Goal: Task Accomplishment & Management: Complete application form

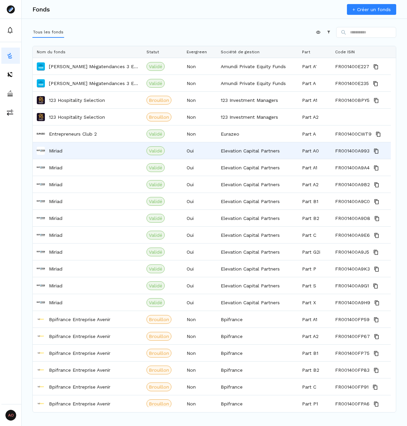
click at [82, 148] on div "Miriad" at bounding box center [88, 151] width 102 height 16
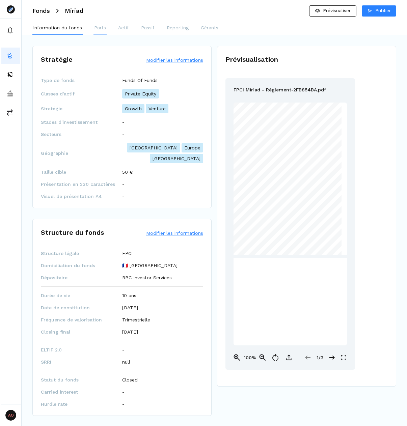
click at [104, 29] on p "Parts" at bounding box center [100, 27] width 12 height 7
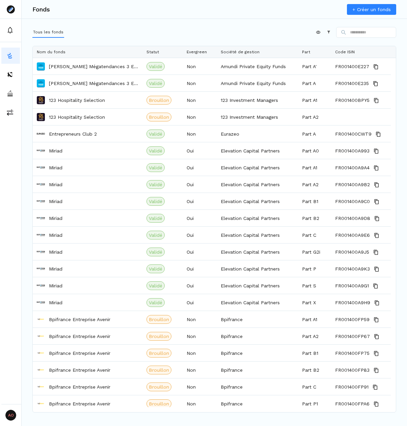
click at [359, 8] on link "+ Créer un fonds" at bounding box center [371, 9] width 49 height 11
click at [381, 9] on link "+ Créer un fonds" at bounding box center [371, 9] width 49 height 11
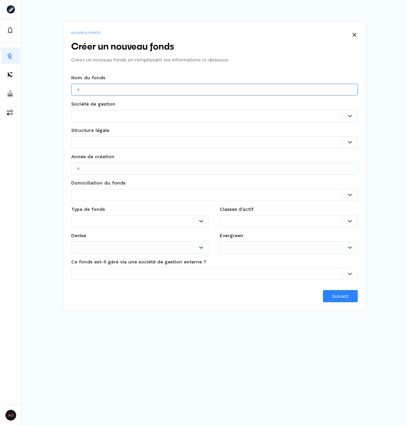
click at [141, 87] on input "text" at bounding box center [214, 90] width 287 height 12
type input "**********"
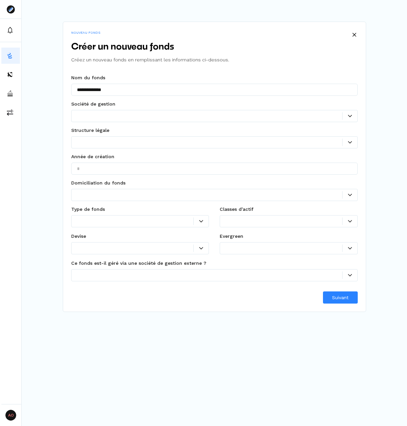
click at [113, 117] on div at bounding box center [209, 115] width 265 height 7
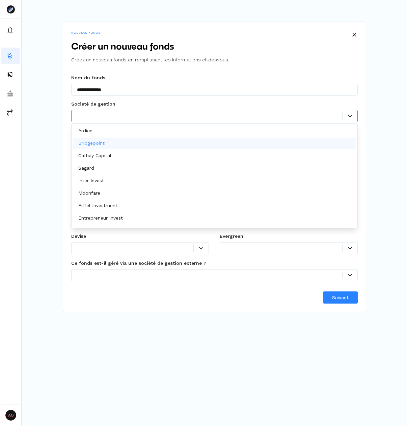
click at [106, 142] on div "Bridgepoint" at bounding box center [92, 143] width 29 height 7
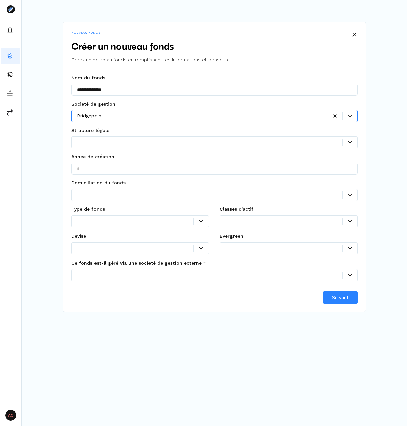
click at [108, 149] on div "Ce champ est obligatoire" at bounding box center [214, 151] width 287 height 4
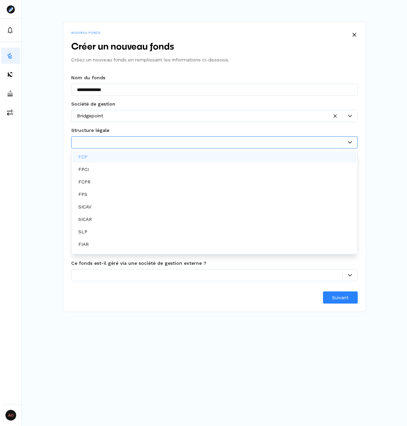
click at [112, 148] on div at bounding box center [214, 142] width 287 height 12
click at [109, 155] on div "FCP" at bounding box center [214, 157] width 283 height 11
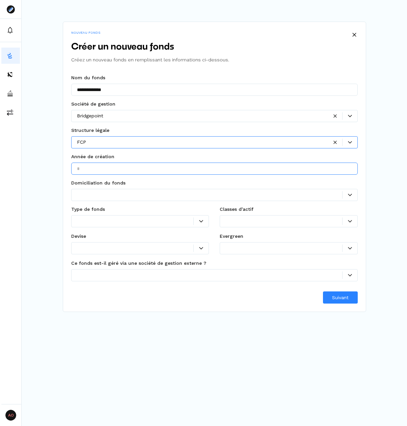
click at [109, 170] on input "text" at bounding box center [214, 169] width 287 height 12
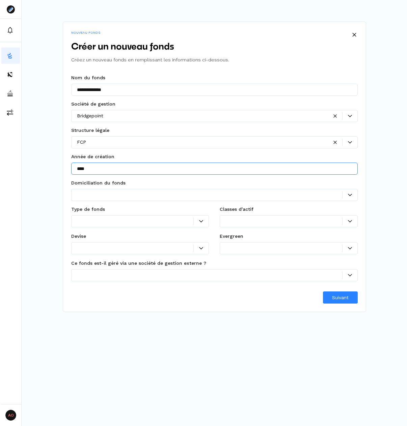
type input "****"
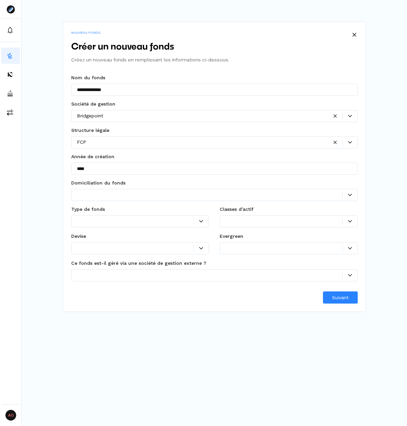
click at [109, 192] on div at bounding box center [209, 194] width 265 height 7
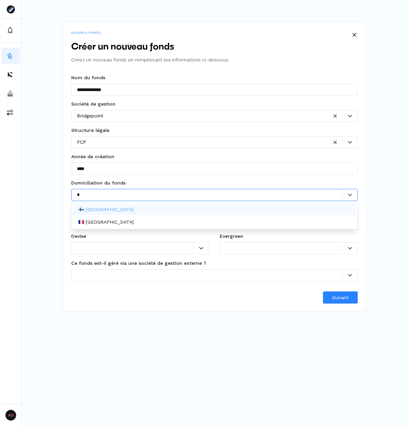
type input "**"
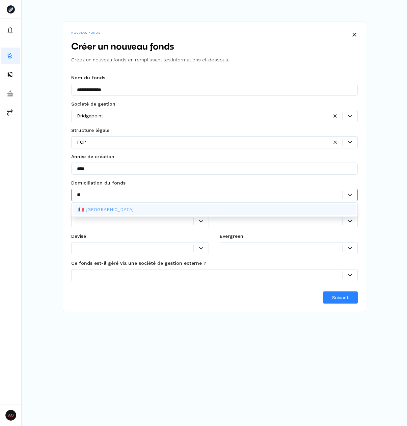
click at [96, 214] on div "🇫🇷 [GEOGRAPHIC_DATA]" at bounding box center [214, 209] width 283 height 11
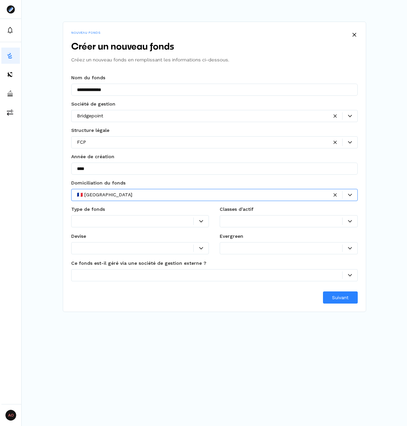
click at [105, 221] on div at bounding box center [135, 221] width 117 height 7
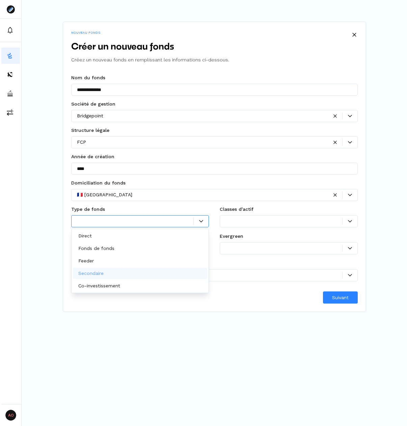
click at [103, 273] on p "Secondaire" at bounding box center [90, 273] width 25 height 7
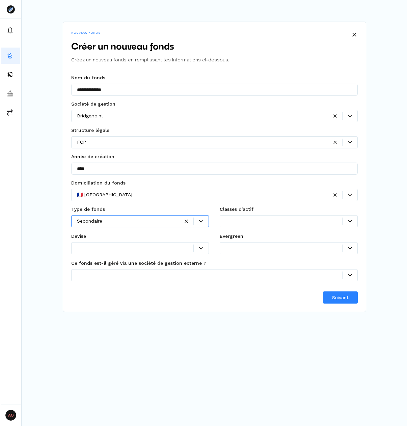
click at [231, 229] on div "Ce champ est obligatoire" at bounding box center [289, 230] width 138 height 4
click at [235, 225] on div at bounding box center [289, 221] width 138 height 12
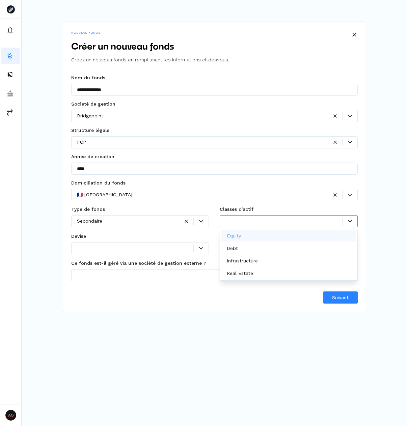
click at [239, 237] on p "Equity" at bounding box center [234, 236] width 14 height 7
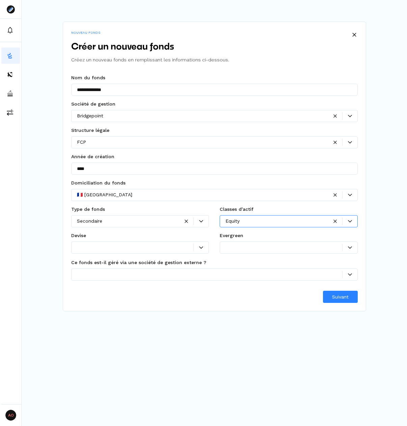
click at [153, 247] on div at bounding box center [135, 247] width 117 height 7
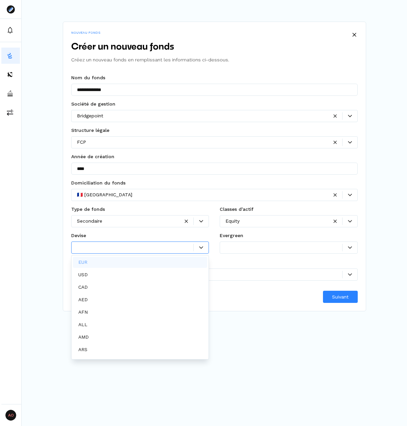
click at [123, 261] on div "EUR" at bounding box center [140, 262] width 135 height 11
click at [236, 251] on div at bounding box center [284, 247] width 117 height 7
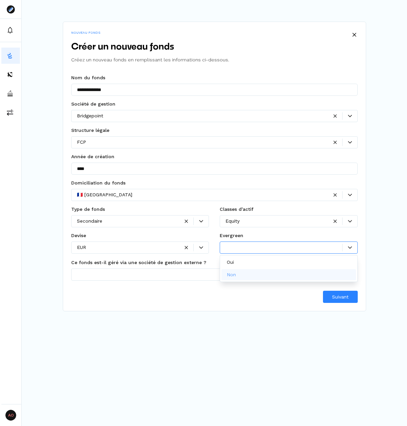
click at [236, 274] on p "Non" at bounding box center [231, 274] width 9 height 7
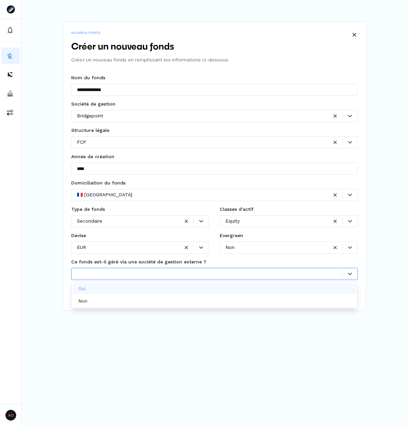
click at [223, 278] on div at bounding box center [209, 273] width 265 height 7
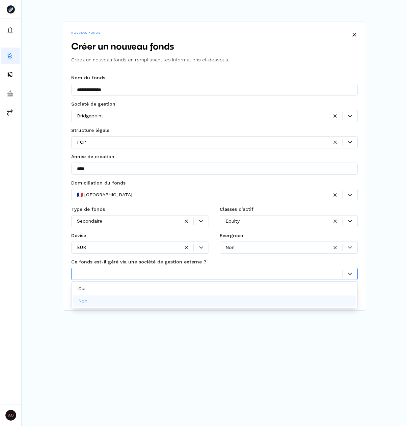
click at [201, 296] on div "Non" at bounding box center [214, 301] width 283 height 11
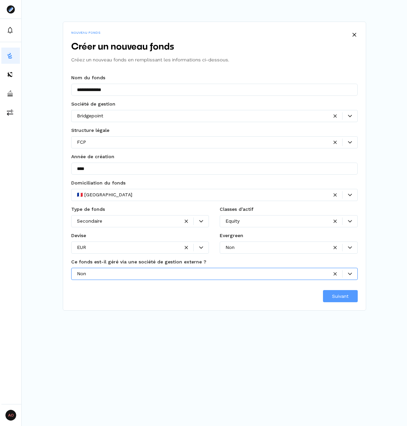
click at [327, 291] on button "Suivant" at bounding box center [340, 296] width 35 height 12
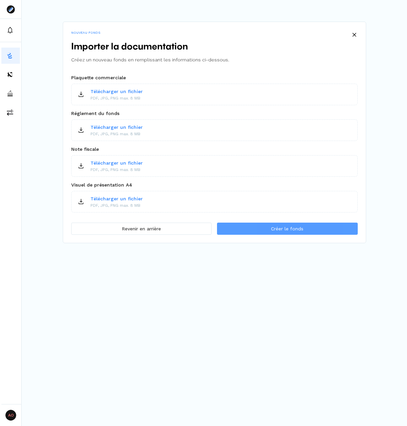
click at [283, 233] on button "Créer le fonds" at bounding box center [287, 229] width 140 height 12
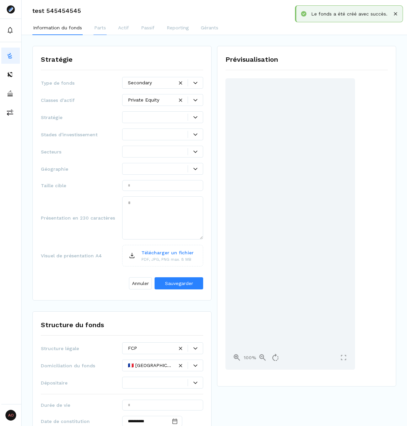
click at [106, 32] on button "Parts" at bounding box center [100, 29] width 13 height 14
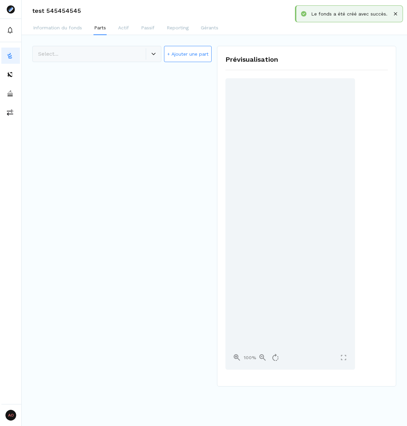
click at [186, 59] on button "+ Ajouter une part" at bounding box center [188, 54] width 48 height 16
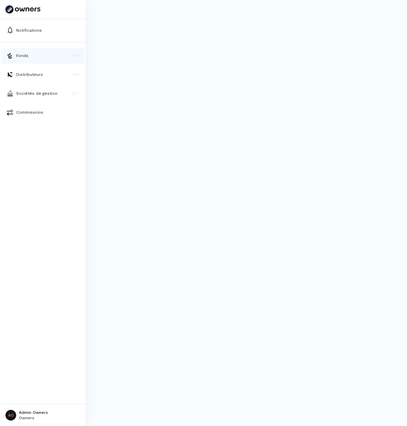
click at [19, 57] on p "Fonds" at bounding box center [22, 56] width 12 height 6
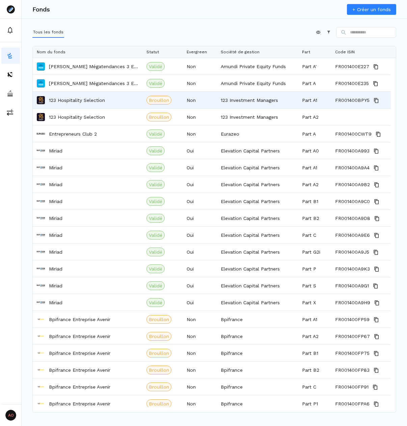
click at [84, 103] on p "123 Hospitality Selection" at bounding box center [77, 100] width 56 height 7
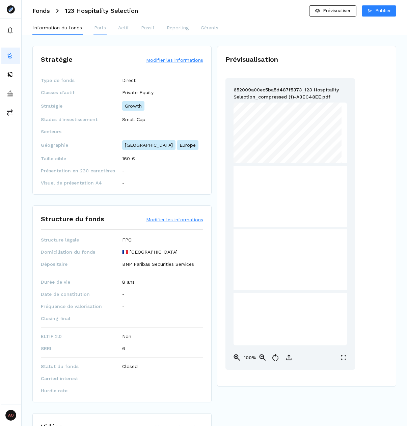
click at [106, 28] on button "Parts" at bounding box center [100, 29] width 13 height 14
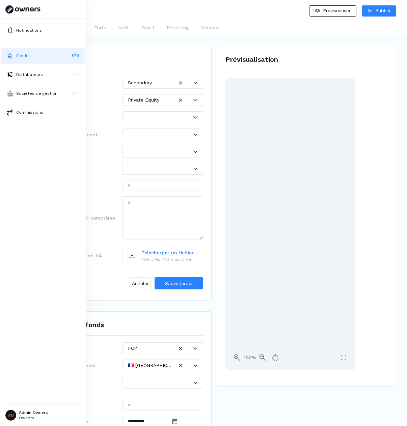
click at [8, 57] on img at bounding box center [10, 55] width 7 height 7
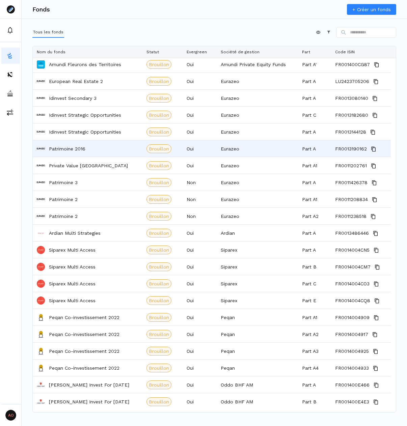
scroll to position [540, 0]
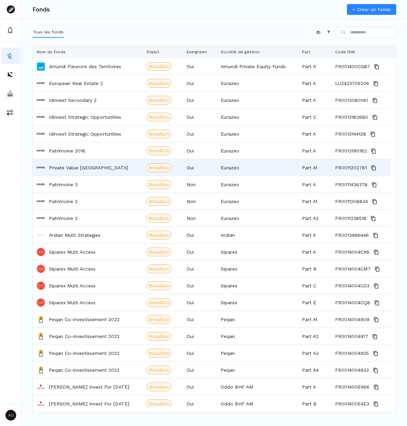
click at [71, 169] on p "Private Value Europe" at bounding box center [88, 167] width 79 height 7
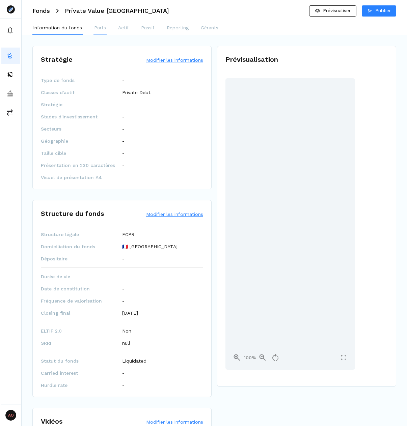
click at [102, 32] on button "Parts" at bounding box center [100, 29] width 13 height 14
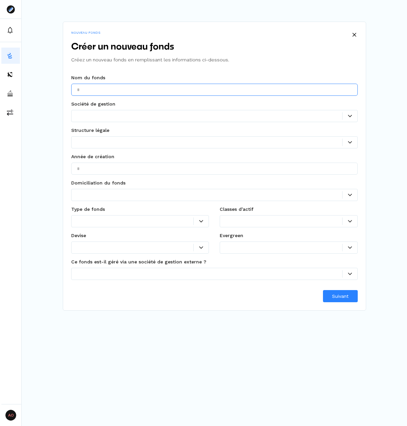
click at [115, 86] on input "text" at bounding box center [214, 90] width 287 height 12
type input "**********"
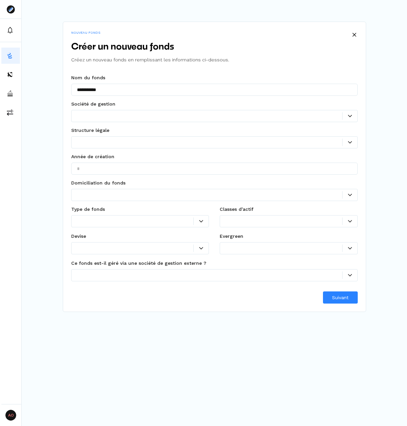
click at [137, 122] on div at bounding box center [214, 116] width 287 height 12
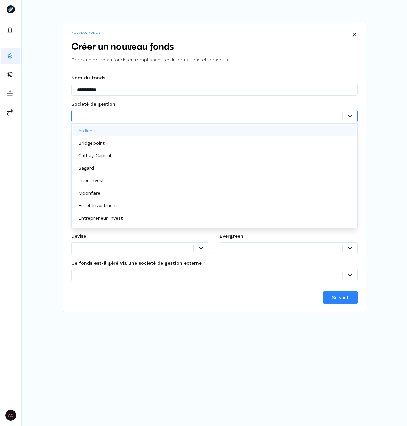
click at [138, 113] on div at bounding box center [209, 115] width 265 height 7
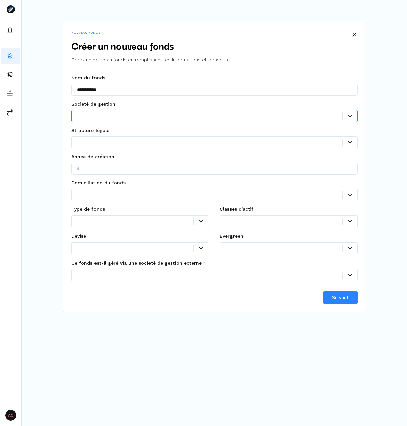
click at [137, 112] on div at bounding box center [214, 116] width 287 height 12
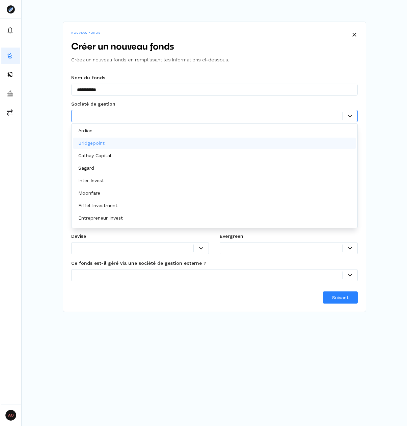
click at [112, 145] on div "Bridgepoint" at bounding box center [214, 143] width 283 height 11
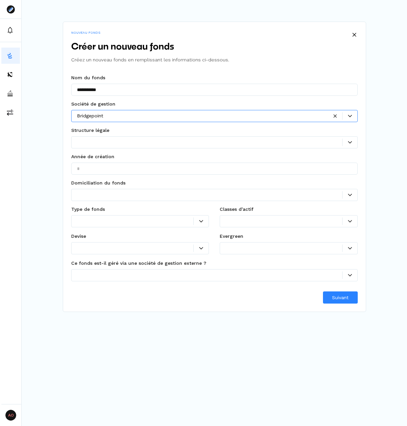
click at [110, 149] on fieldset "Structure légale Ce champ est obligatoire" at bounding box center [214, 140] width 287 height 26
click at [112, 146] on div at bounding box center [214, 142] width 287 height 12
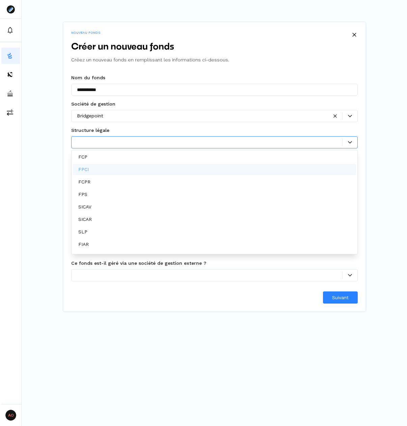
click at [99, 172] on div "FPCI" at bounding box center [214, 169] width 283 height 11
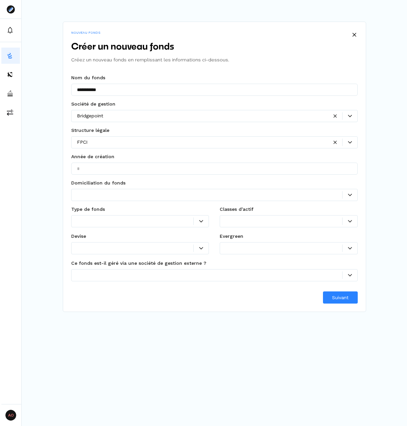
click at [100, 177] on div "Ce champ est obligatoire" at bounding box center [214, 178] width 287 height 4
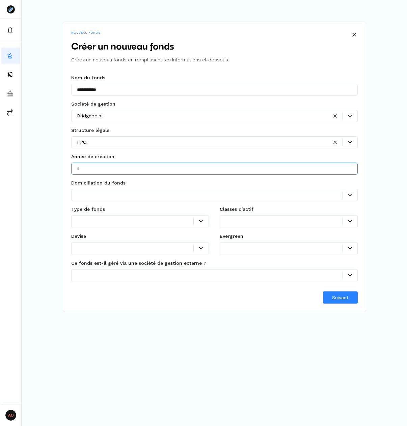
click at [105, 174] on input "text" at bounding box center [214, 169] width 287 height 12
type input "****"
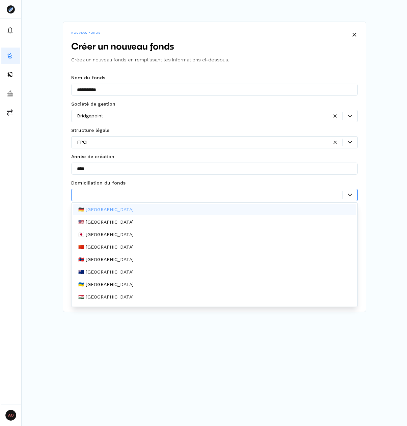
click at [115, 194] on div at bounding box center [209, 194] width 265 height 7
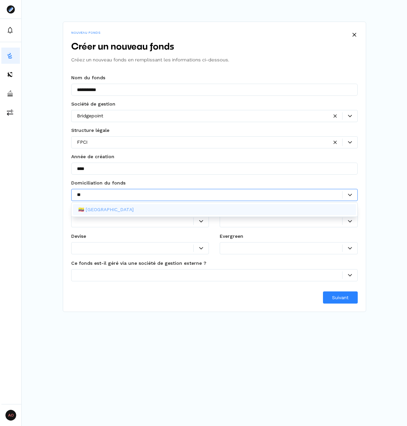
type input "***"
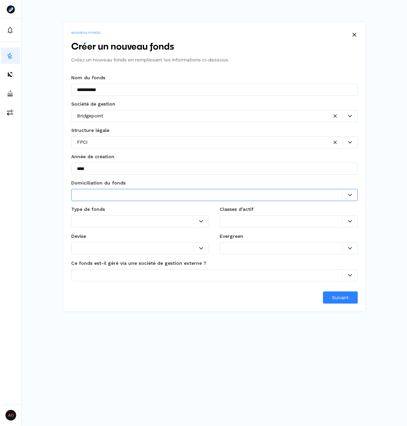
drag, startPoint x: 96, startPoint y: 200, endPoint x: 77, endPoint y: 198, distance: 19.3
click at [77, 198] on div at bounding box center [214, 195] width 287 height 12
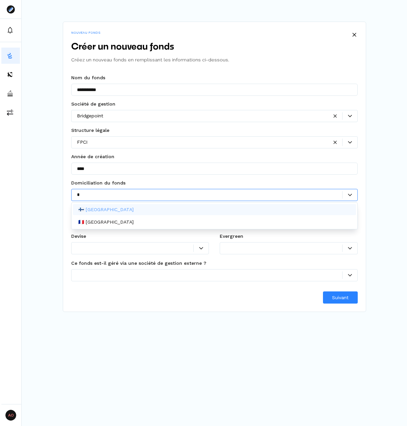
type input "**"
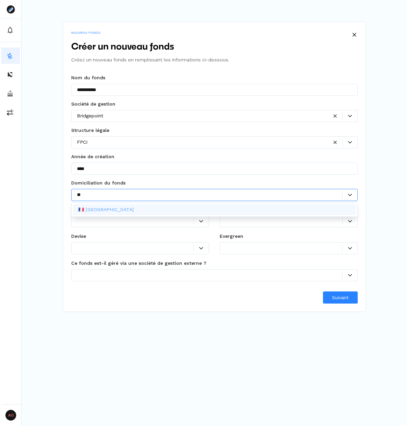
click at [92, 206] on p "🇫🇷 [GEOGRAPHIC_DATA]" at bounding box center [105, 209] width 55 height 7
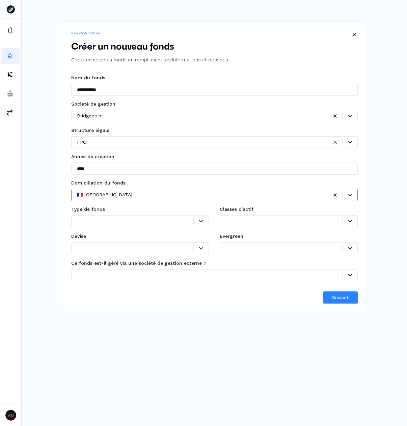
click at [96, 216] on div at bounding box center [140, 221] width 138 height 12
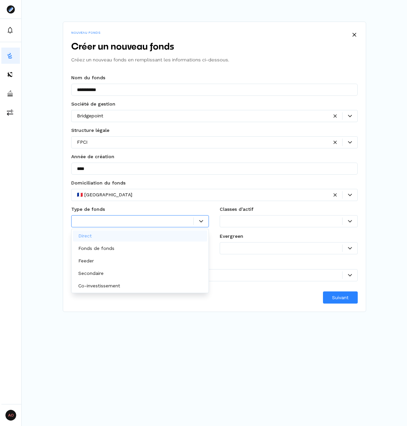
click at [111, 240] on div "Direct" at bounding box center [140, 236] width 135 height 11
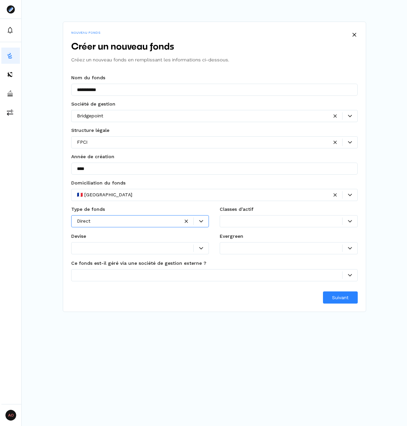
click at [238, 221] on div at bounding box center [284, 221] width 117 height 7
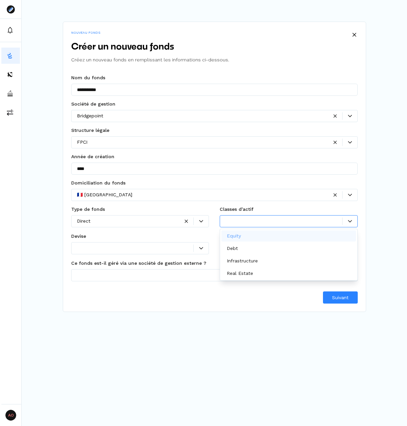
click at [247, 240] on div "Equity" at bounding box center [289, 236] width 135 height 11
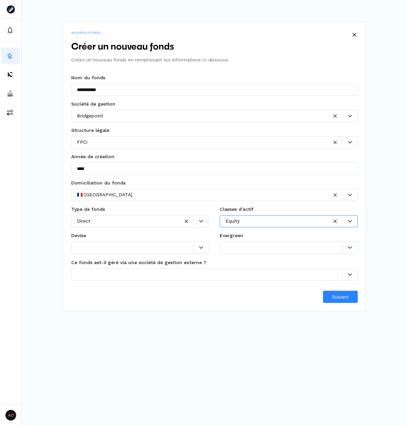
click at [133, 240] on fieldset "Devise Ce champ est obligatoire" at bounding box center [140, 245] width 138 height 26
click at [131, 244] on div at bounding box center [135, 247] width 117 height 7
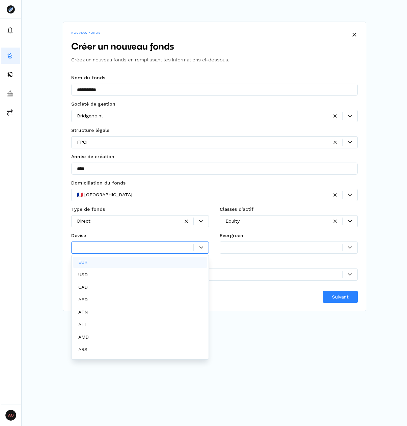
click at [114, 265] on div "EUR" at bounding box center [140, 262] width 135 height 11
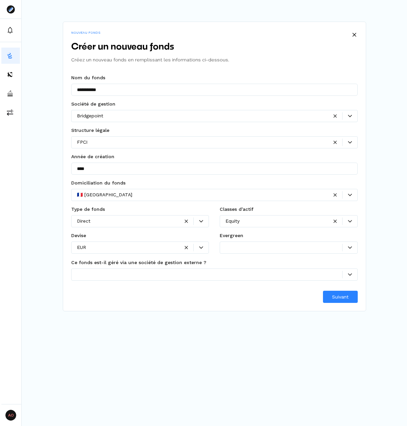
click at [255, 254] on fieldset "Evergreen Ce champ est obligatoire" at bounding box center [289, 245] width 138 height 26
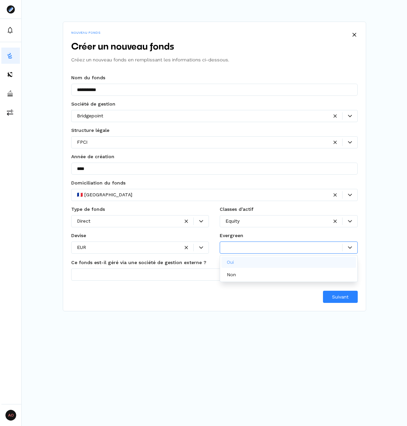
click at [255, 252] on div at bounding box center [289, 248] width 138 height 12
click at [248, 260] on div "Oui" at bounding box center [289, 262] width 135 height 11
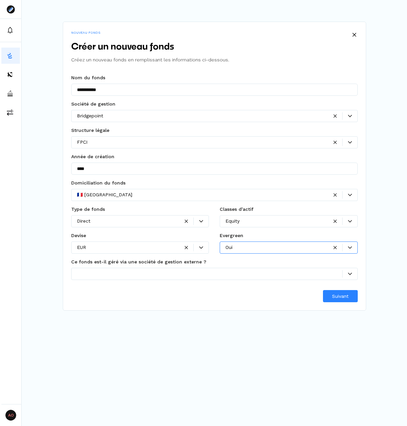
click at [233, 272] on div at bounding box center [209, 273] width 265 height 7
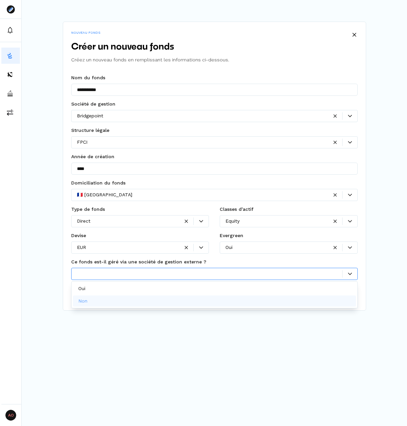
click at [217, 298] on div "Non" at bounding box center [214, 301] width 283 height 11
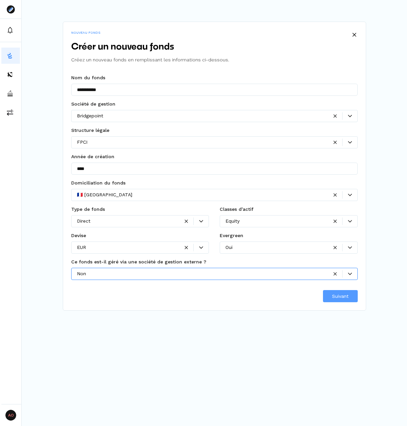
click at [334, 297] on span "Suivant" at bounding box center [340, 296] width 17 height 7
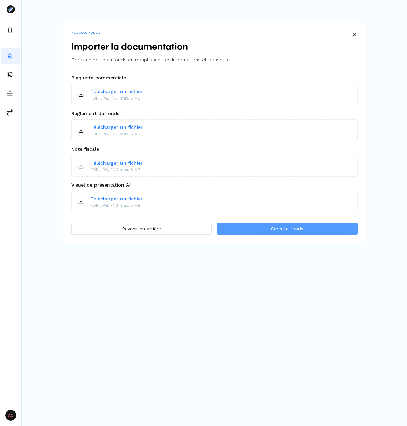
click at [276, 226] on span "Créer le fonds" at bounding box center [287, 229] width 32 height 7
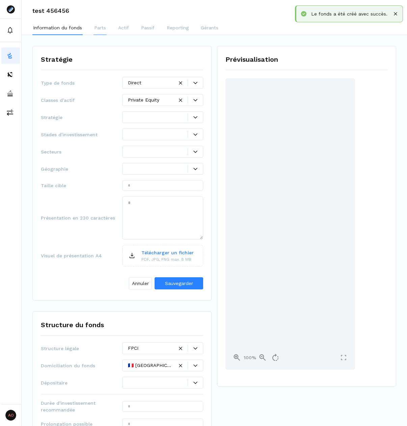
click at [106, 28] on button "Parts" at bounding box center [100, 29] width 13 height 14
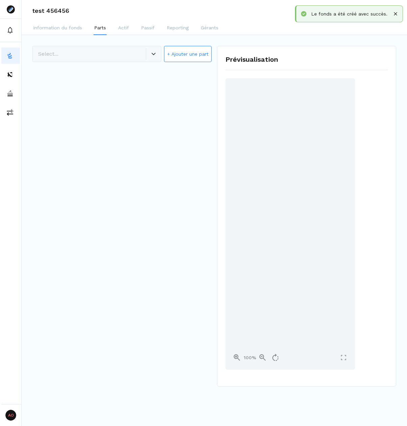
click at [187, 58] on button "+ Ajouter une part" at bounding box center [188, 54] width 48 height 16
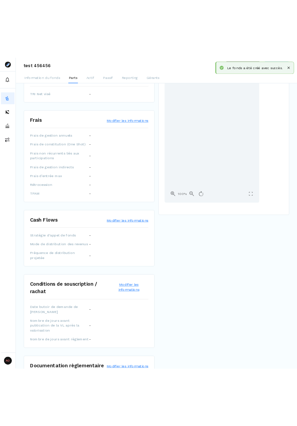
scroll to position [203, 0]
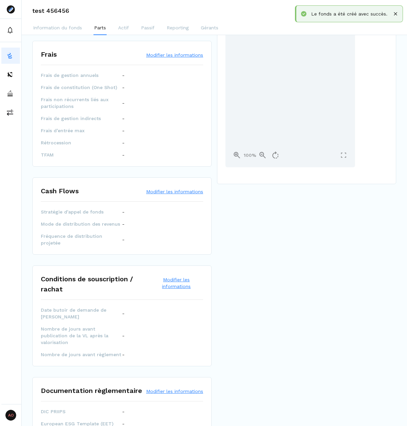
click at [166, 188] on button "Modifier les informations" at bounding box center [174, 191] width 57 height 7
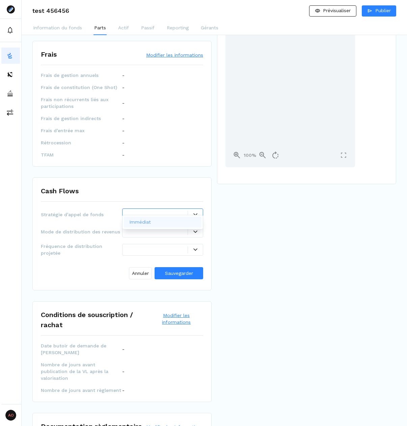
click at [177, 213] on div at bounding box center [162, 215] width 81 height 12
click at [180, 211] on div at bounding box center [158, 214] width 60 height 7
click at [103, 212] on div "Stratégie d'appel de fonds" at bounding box center [122, 215] width 162 height 12
click at [196, 211] on div at bounding box center [195, 214] width 15 height 7
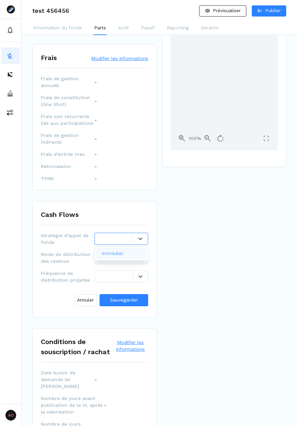
click at [103, 251] on p "Immédiat" at bounding box center [113, 253] width 22 height 7
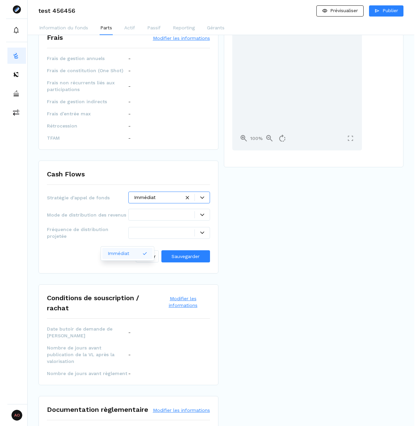
scroll to position [203, 0]
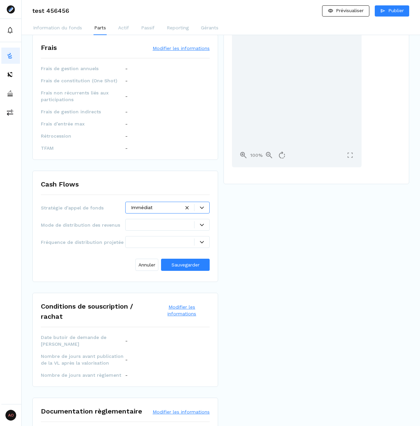
click at [154, 224] on div at bounding box center [162, 225] width 63 height 7
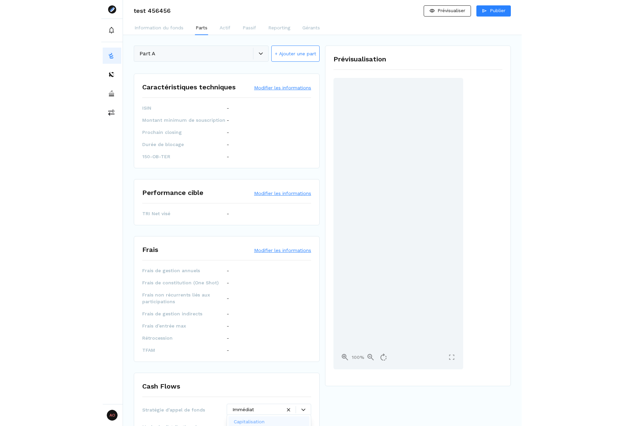
scroll to position [0, 0]
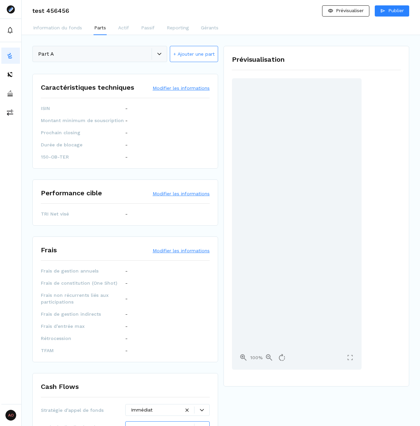
click at [168, 91] on button "Modifier les informations" at bounding box center [181, 88] width 57 height 7
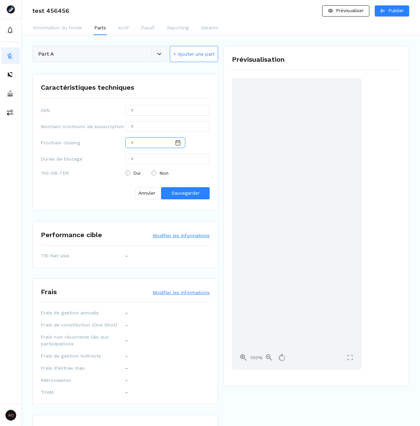
click at [142, 141] on input "Date input" at bounding box center [155, 142] width 60 height 11
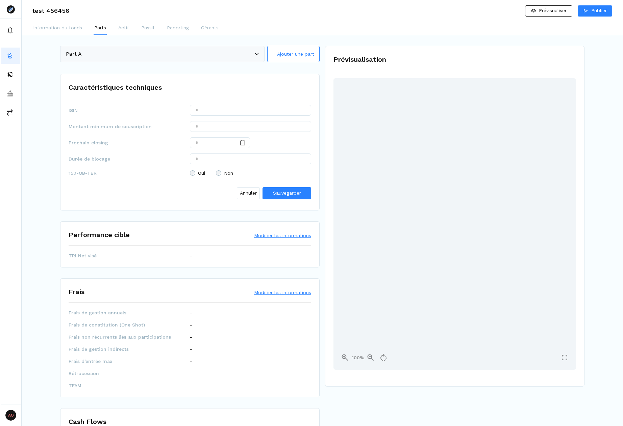
click at [51, 242] on div "Part A + Ajouter une part Caractéristiques techniques ISIN Montant minimum de s…" at bounding box center [175, 384] width 287 height 677
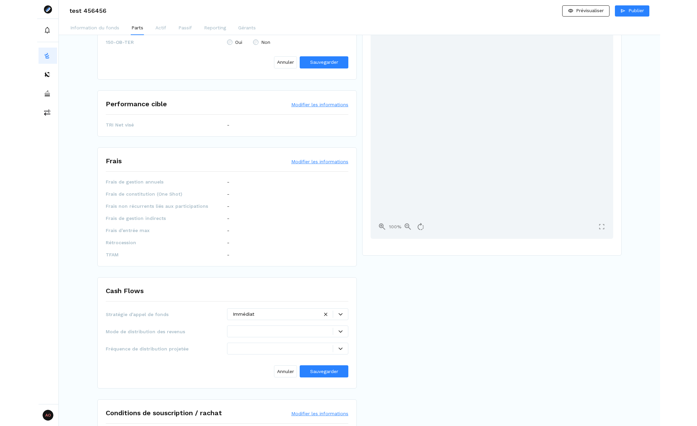
scroll to position [135, 0]
